Goal: Task Accomplishment & Management: Manage account settings

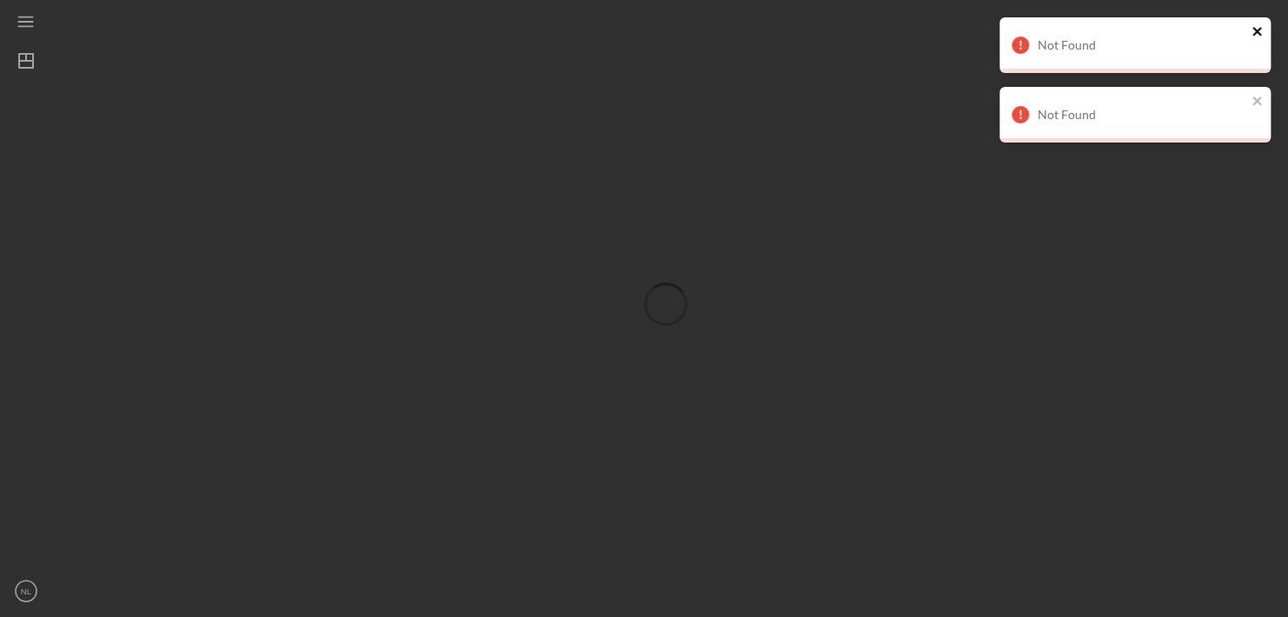
click at [1255, 30] on icon "close" at bounding box center [1256, 31] width 9 height 9
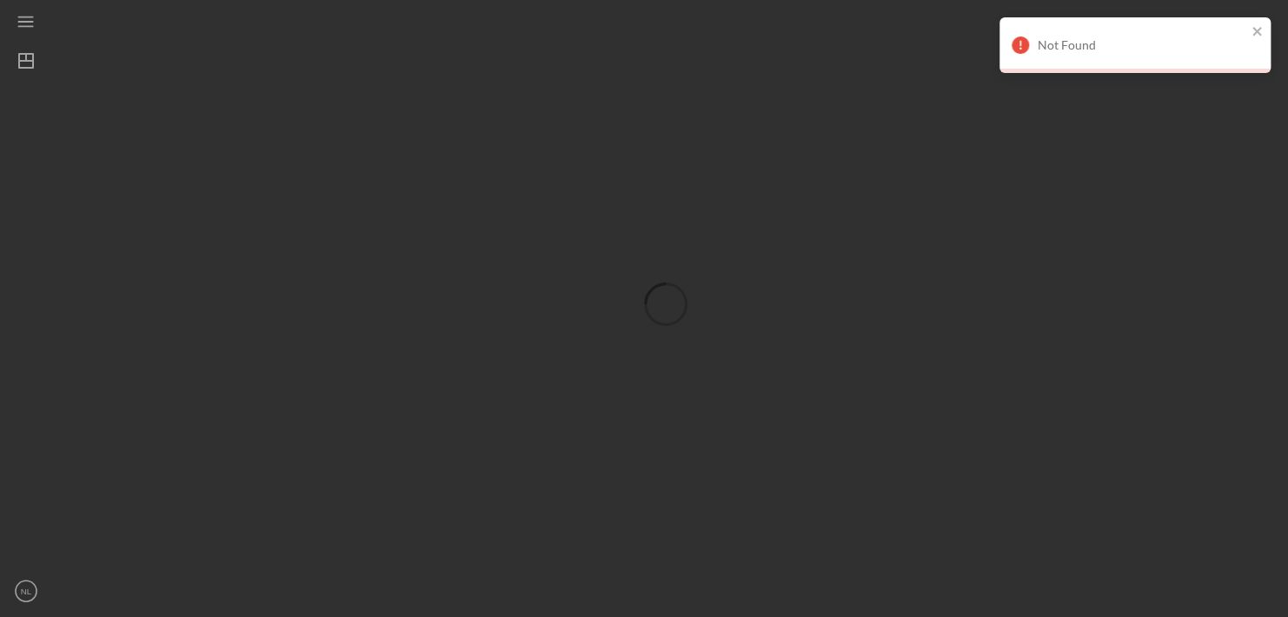
click at [1255, 94] on div "Icon/Menu Checklist Icon/Menu Icon/Dashboard Dashboard NL [PERSON_NAME] PhD ThD…" at bounding box center [644, 308] width 1288 height 617
click at [1259, 30] on icon "close" at bounding box center [1257, 31] width 12 height 14
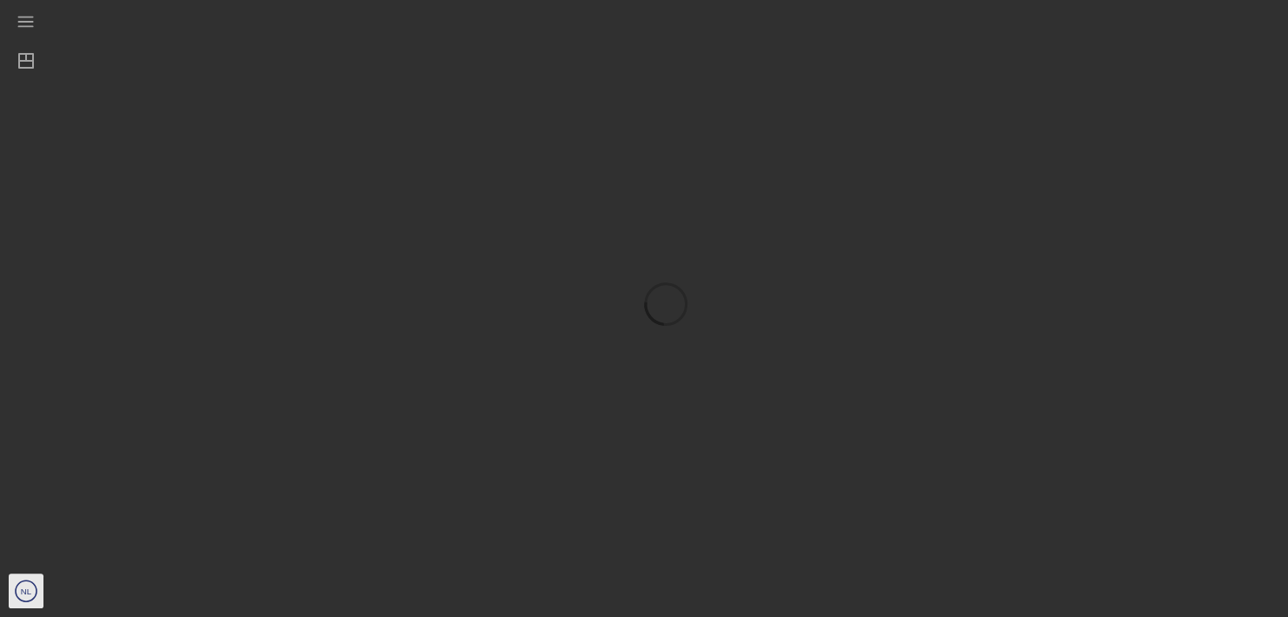
click at [29, 588] on text "NL" at bounding box center [26, 591] width 11 height 10
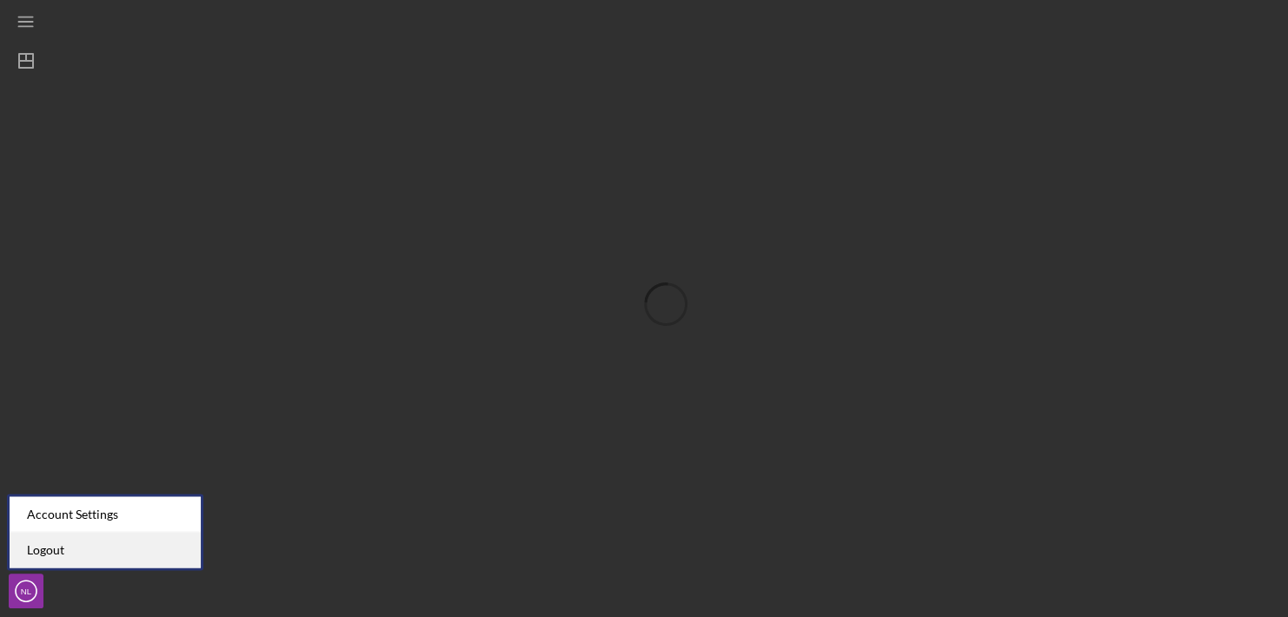
click at [36, 553] on link "Logout" at bounding box center [105, 550] width 191 height 36
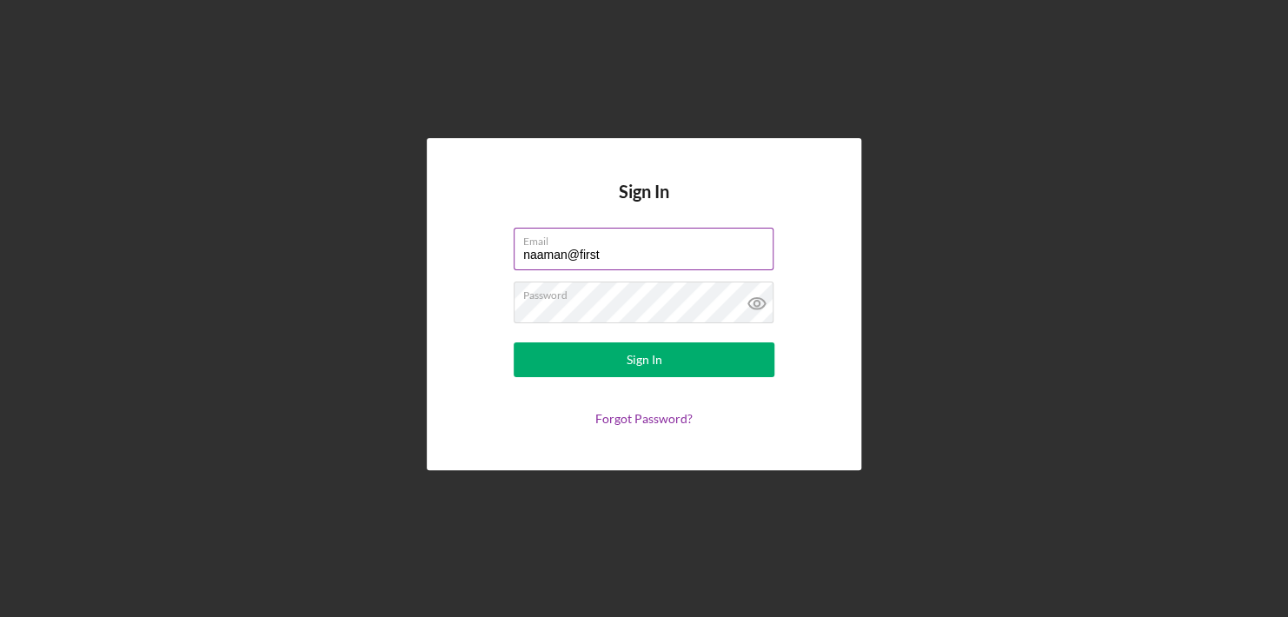
type input "[EMAIL_ADDRESS][DOMAIN_NAME]"
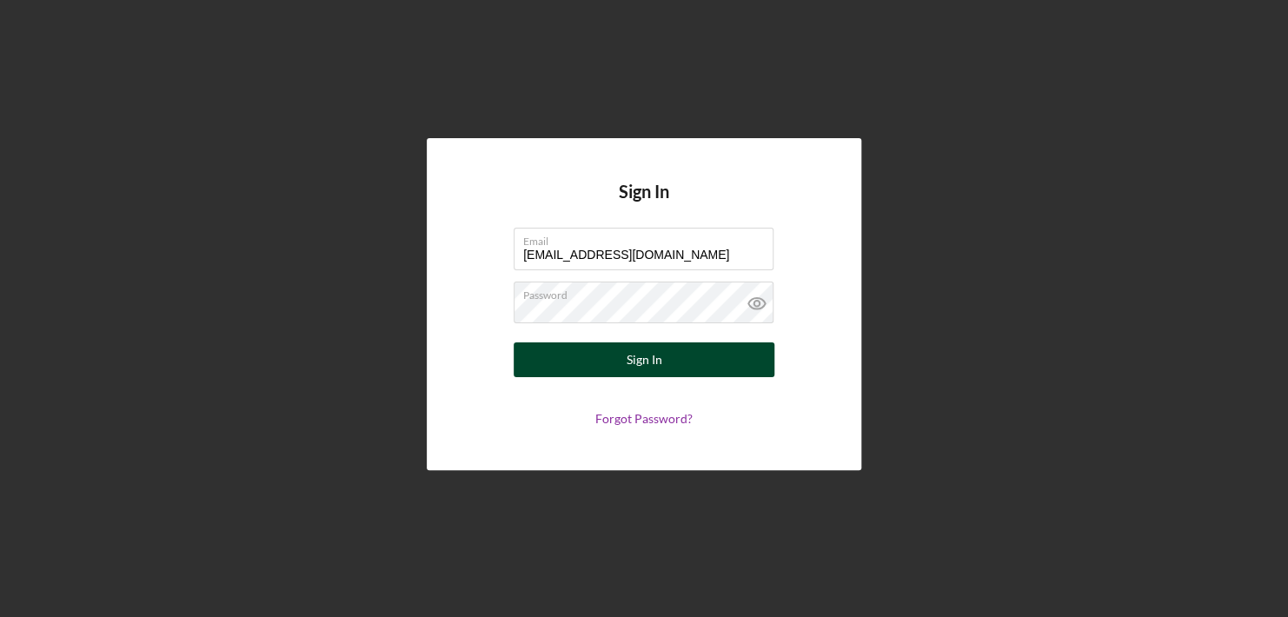
click at [646, 358] on div "Sign In" at bounding box center [644, 359] width 36 height 35
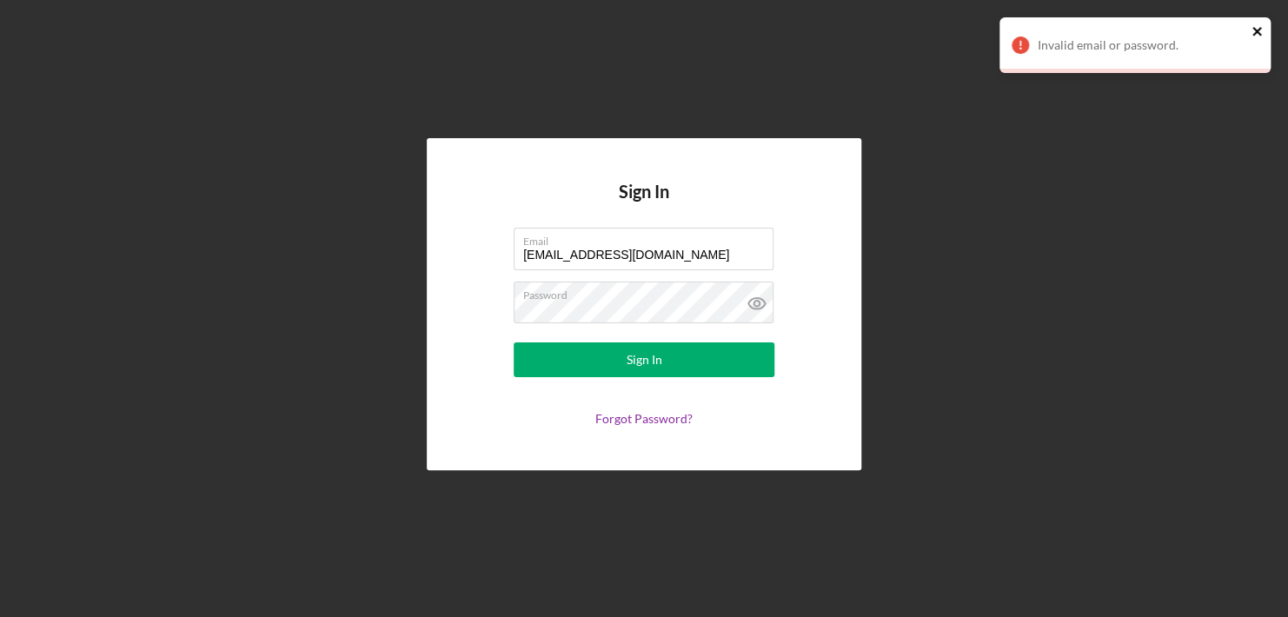
click at [1253, 28] on icon "close" at bounding box center [1256, 31] width 9 height 9
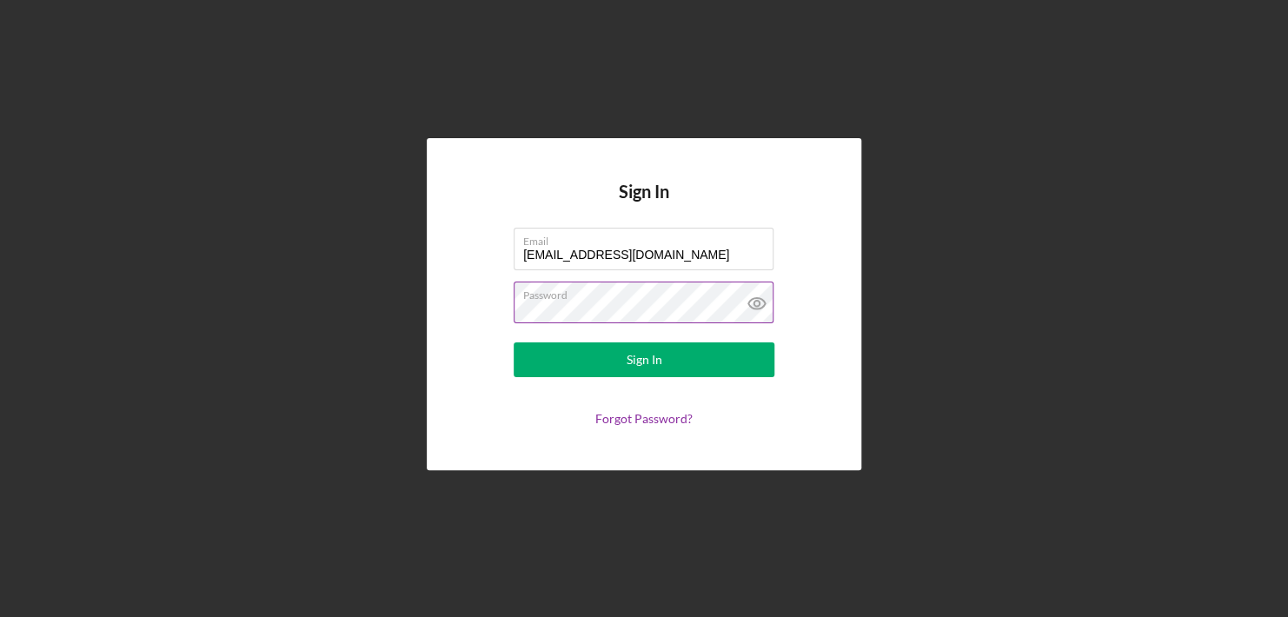
click at [513, 342] on button "Sign In" at bounding box center [643, 359] width 261 height 35
